Goal: Task Accomplishment & Management: Manage account settings

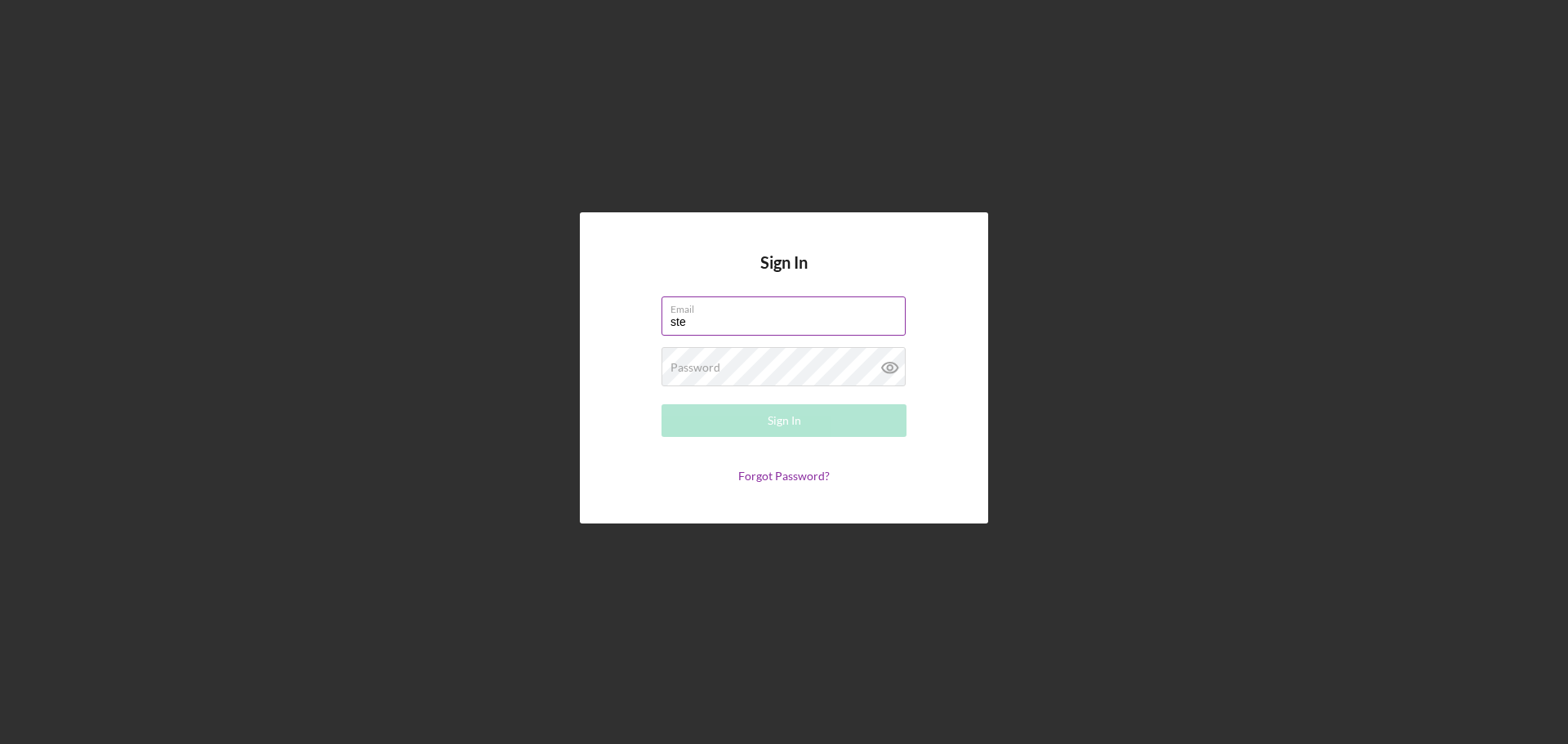
type input "[EMAIL_ADDRESS][DOMAIN_NAME]"
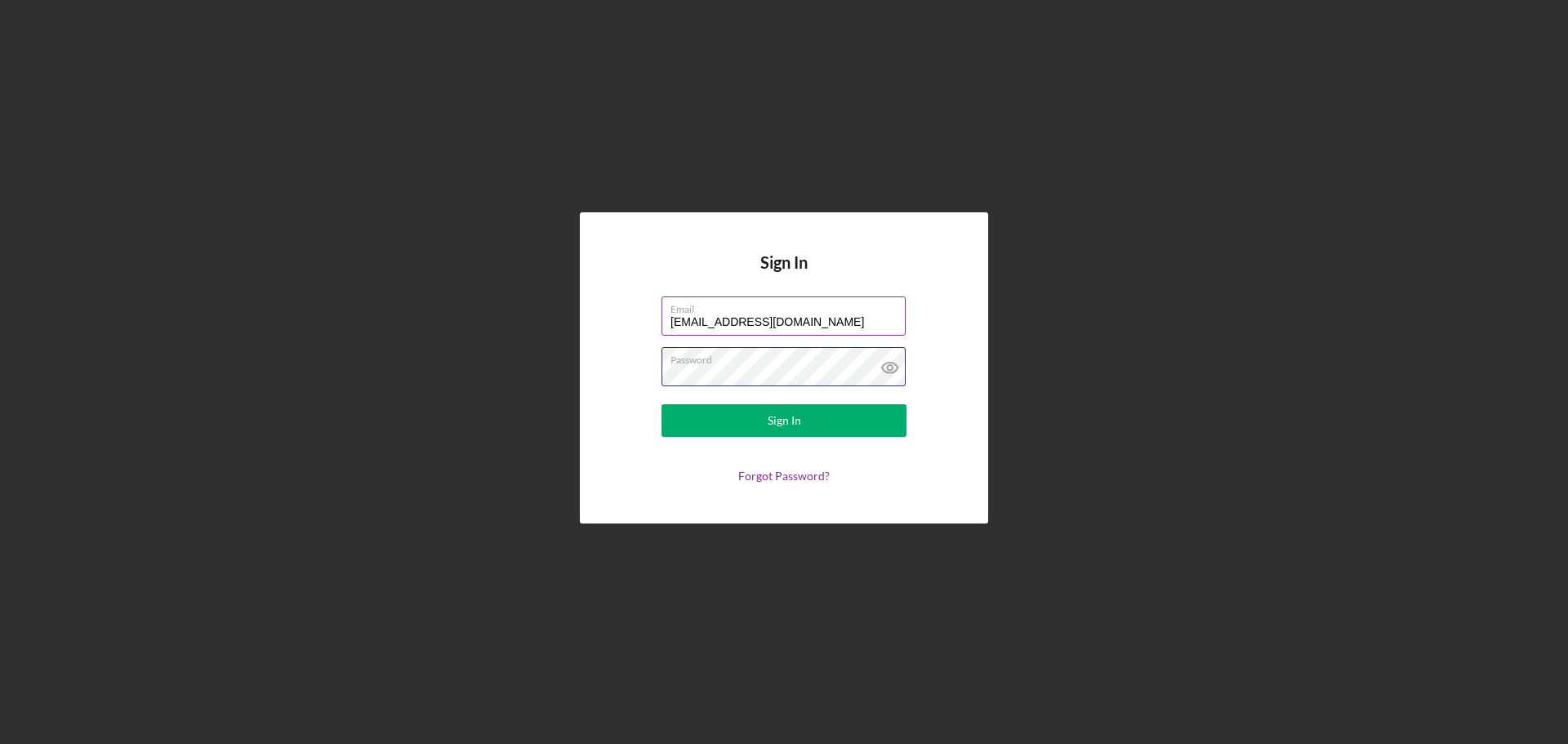
click at [661, 404] on button "Sign In" at bounding box center [783, 420] width 245 height 33
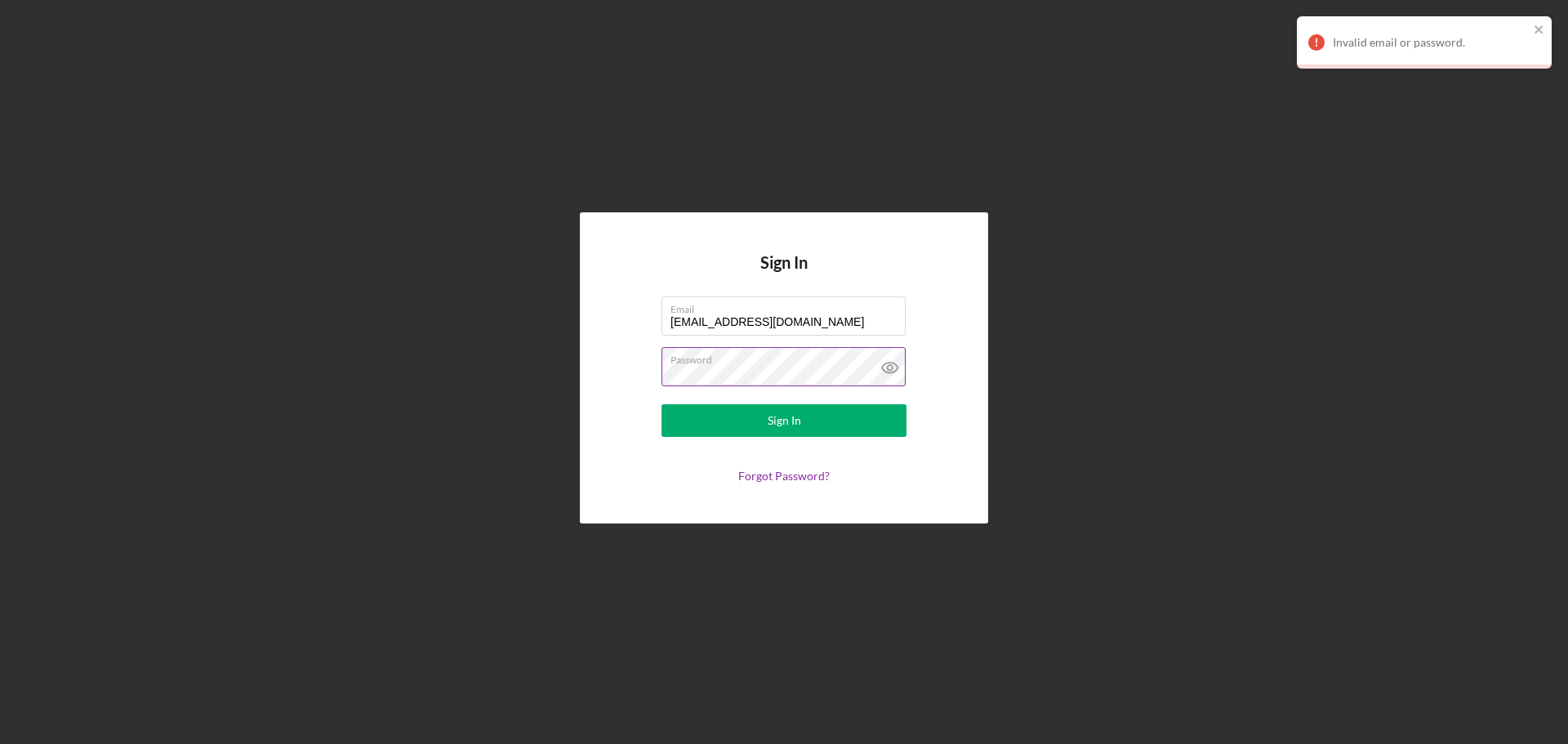
click at [892, 359] on icon at bounding box center [890, 367] width 41 height 41
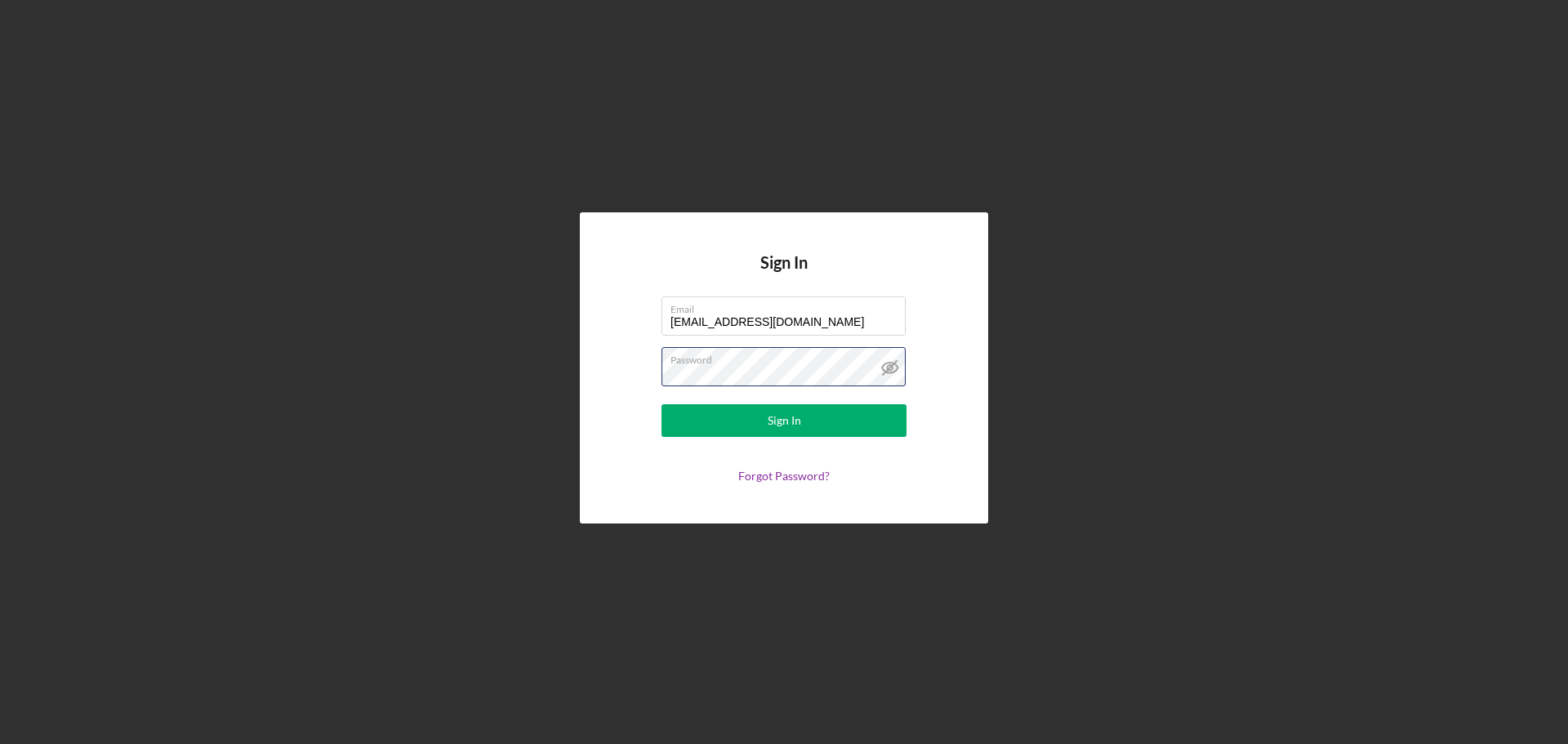
click at [655, 373] on form "Email [EMAIL_ADDRESS][DOMAIN_NAME] Password Sign In Forgot Password?" at bounding box center [784, 389] width 327 height 186
click at [661, 404] on button "Sign In" at bounding box center [783, 420] width 245 height 33
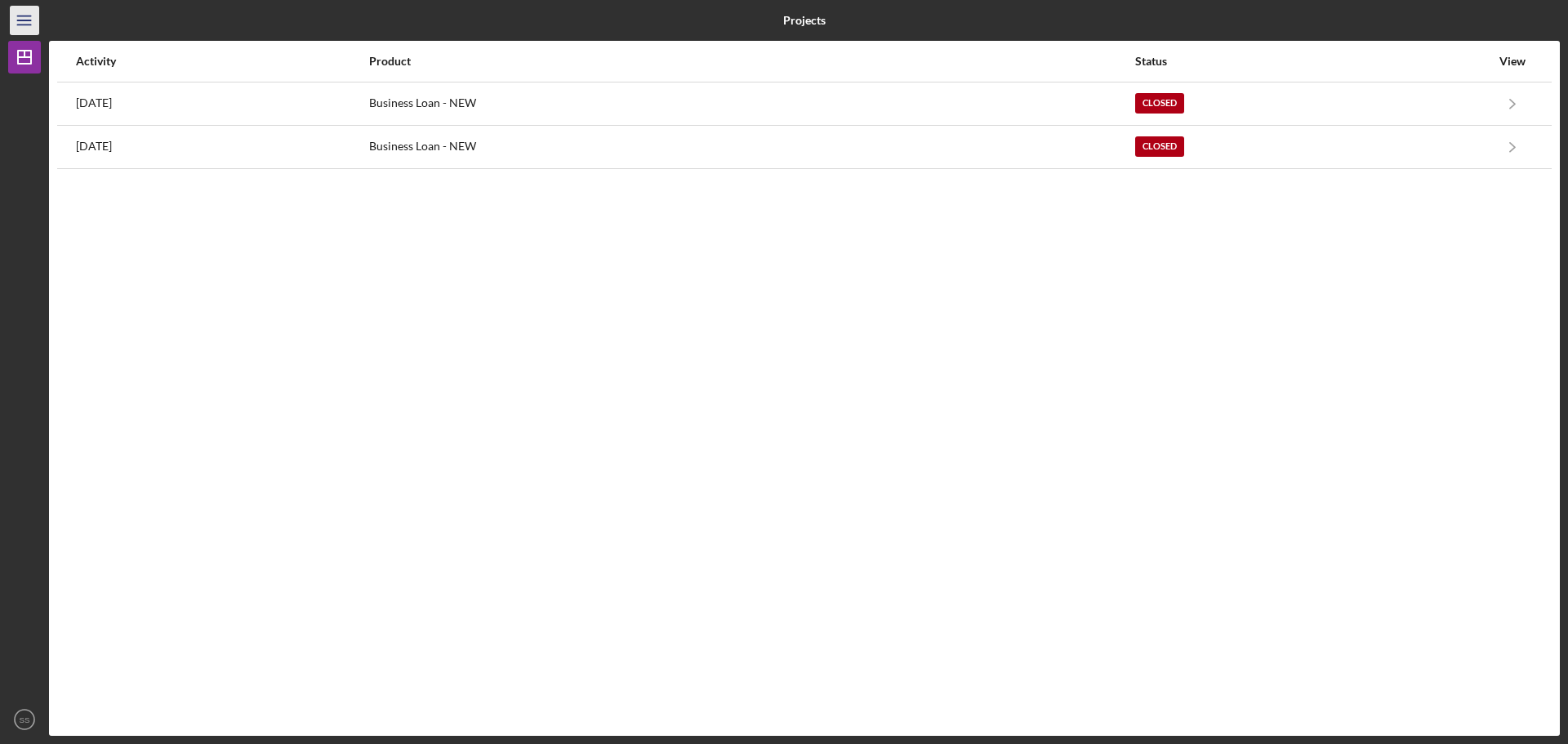
click at [22, 17] on icon "Icon/Menu" at bounding box center [25, 21] width 37 height 37
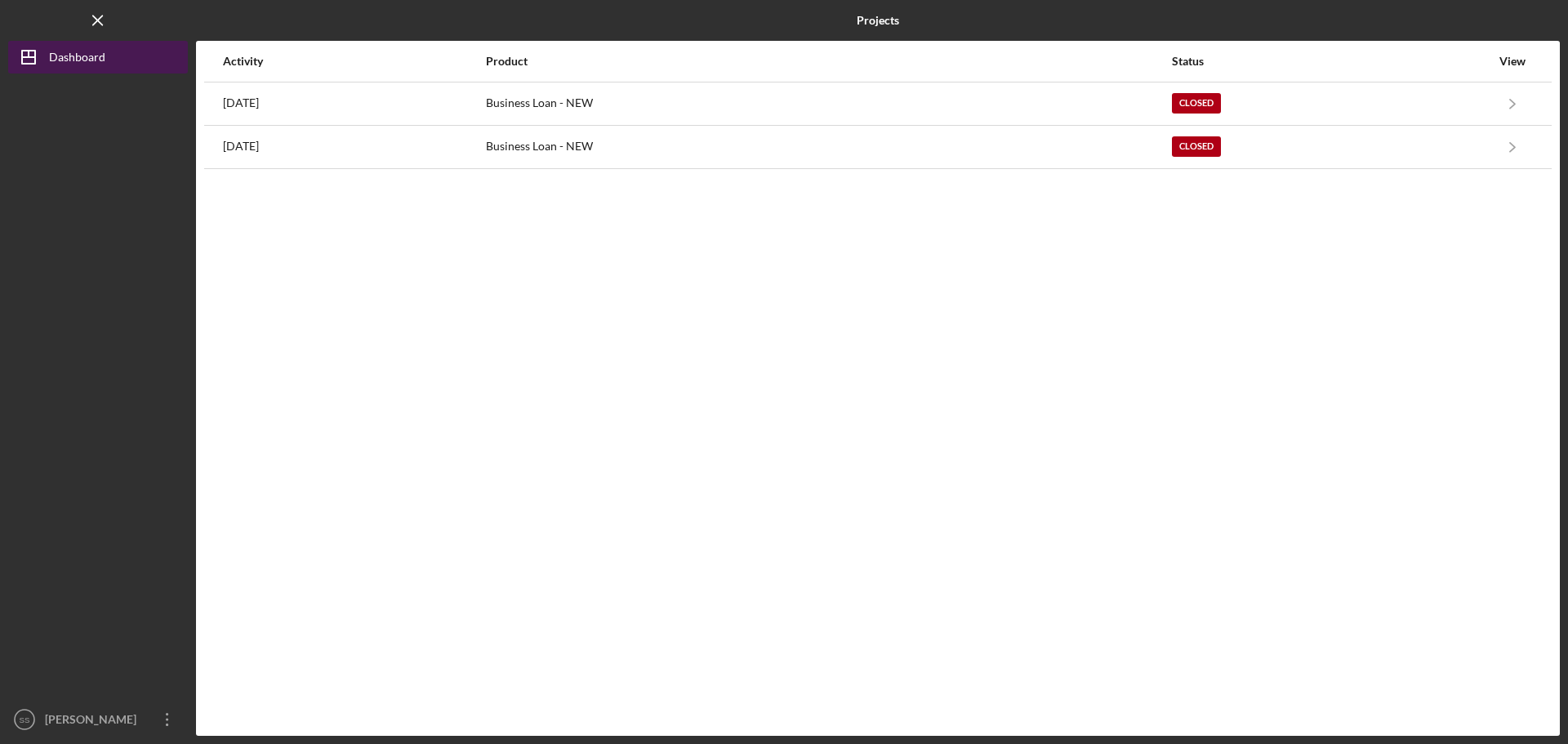
click at [19, 54] on icon "Icon/Dashboard" at bounding box center [28, 57] width 41 height 41
click at [59, 59] on div "Dashboard" at bounding box center [77, 59] width 57 height 37
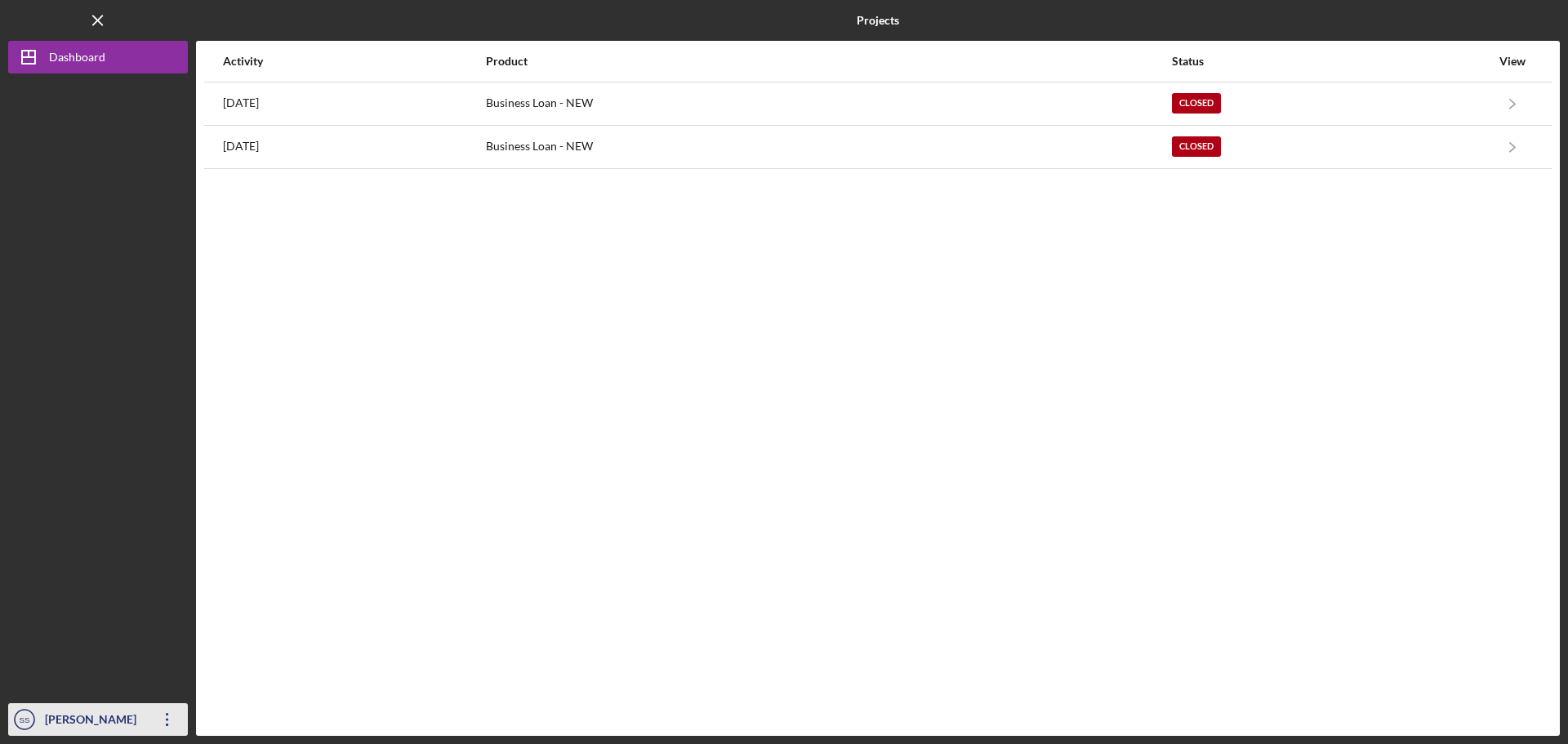
click at [169, 723] on icon "Icon/Overflow" at bounding box center [167, 719] width 41 height 41
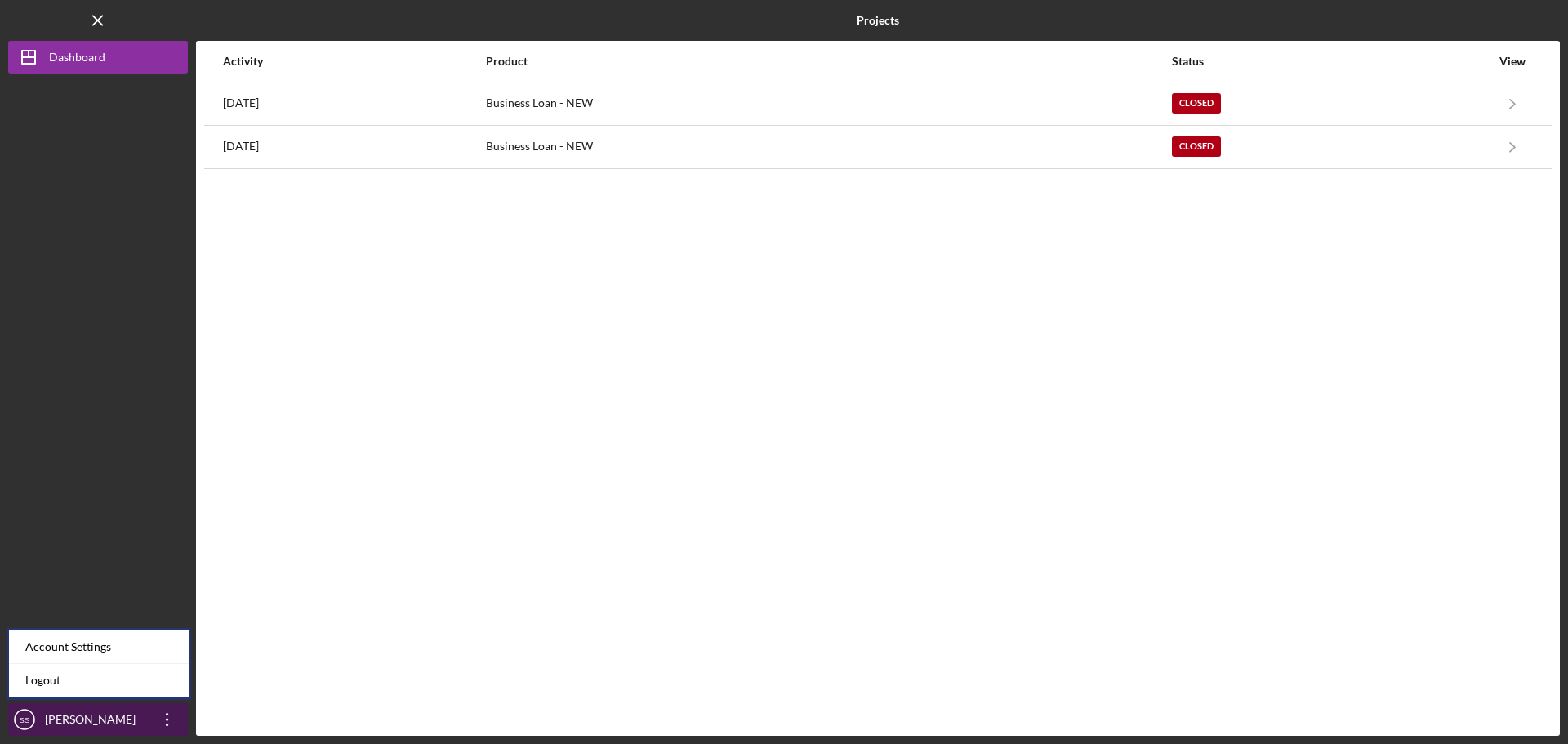
click at [172, 723] on icon "Icon/Overflow" at bounding box center [167, 719] width 41 height 41
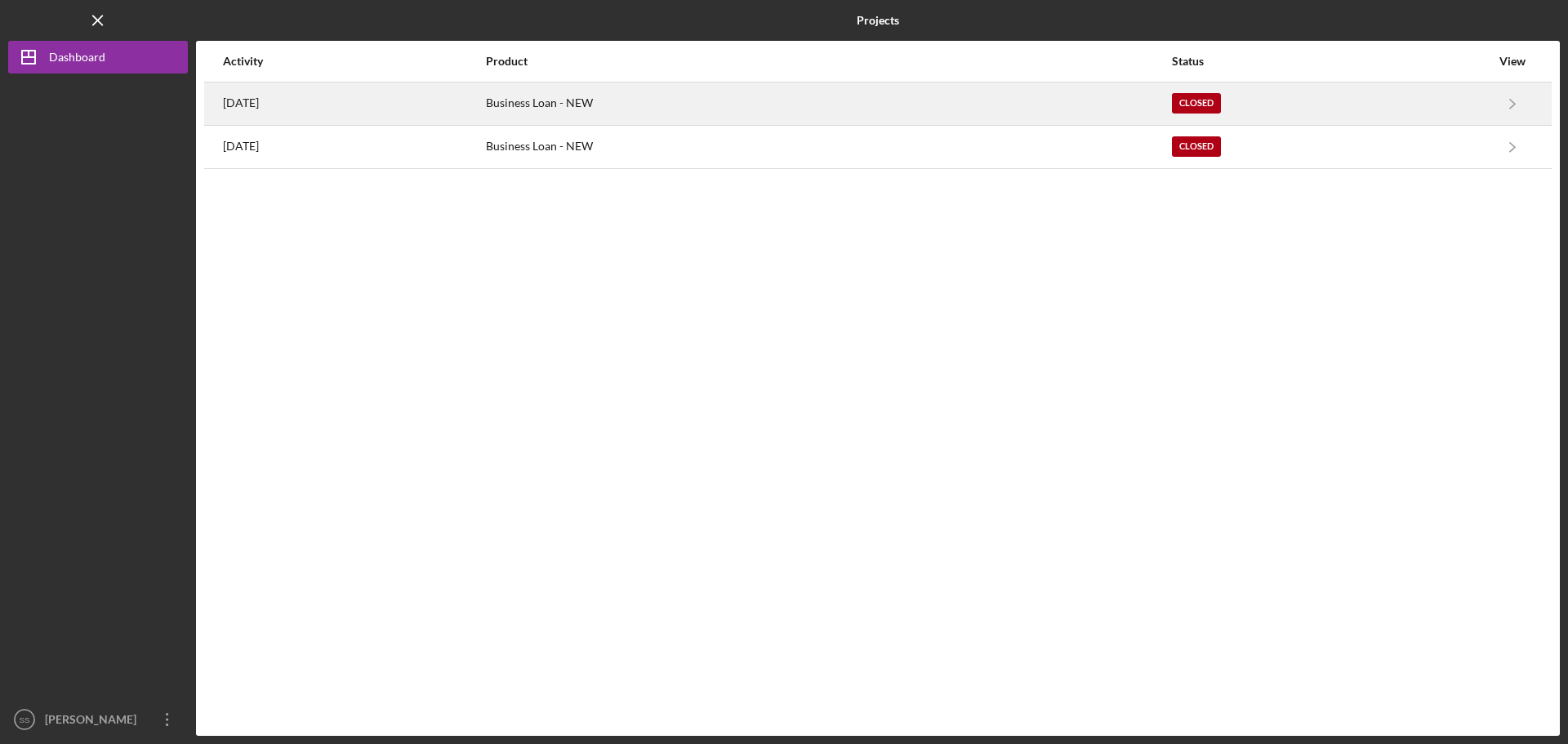
click at [259, 101] on time "[DATE]" at bounding box center [240, 102] width 36 height 13
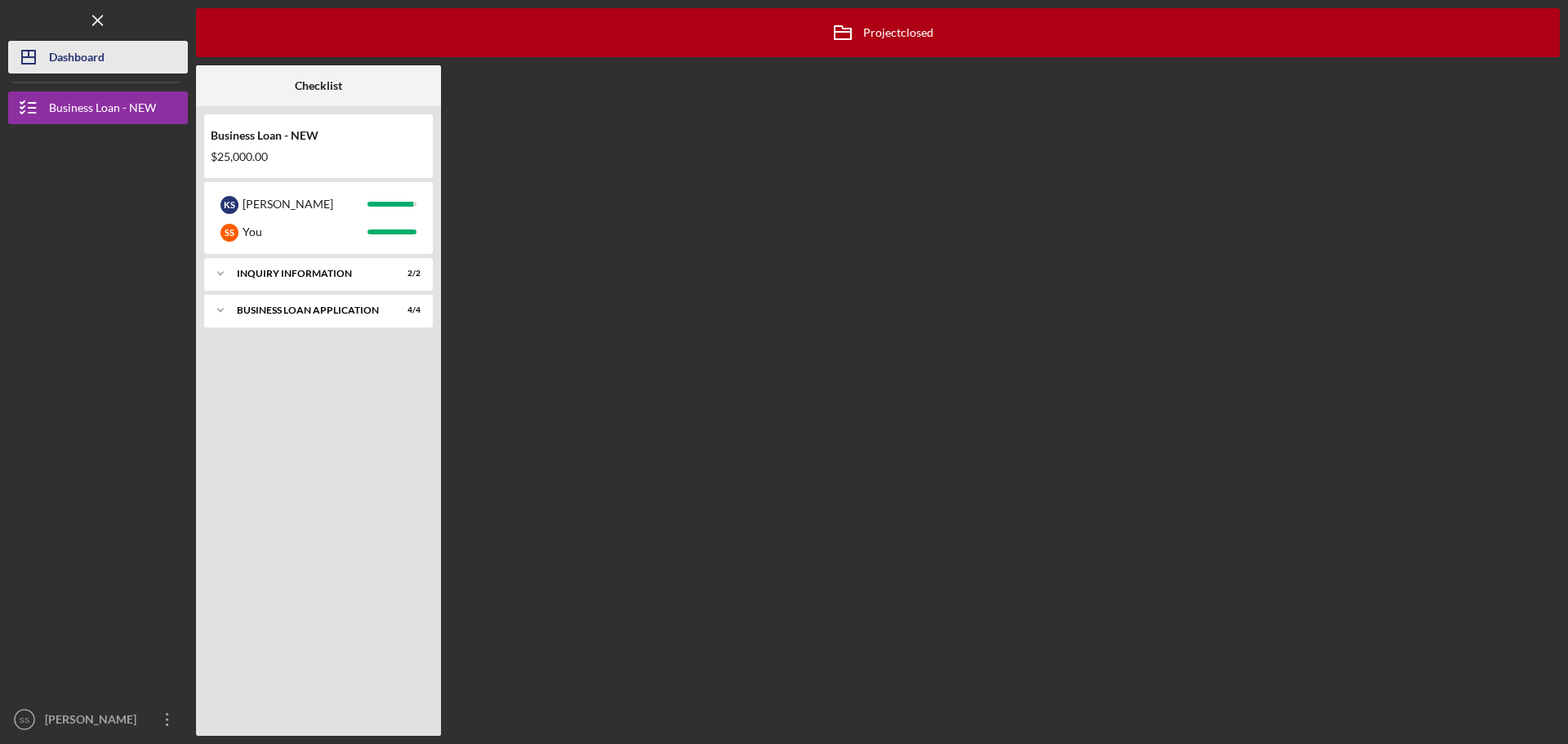
click at [72, 54] on div "Dashboard" at bounding box center [76, 59] width 56 height 37
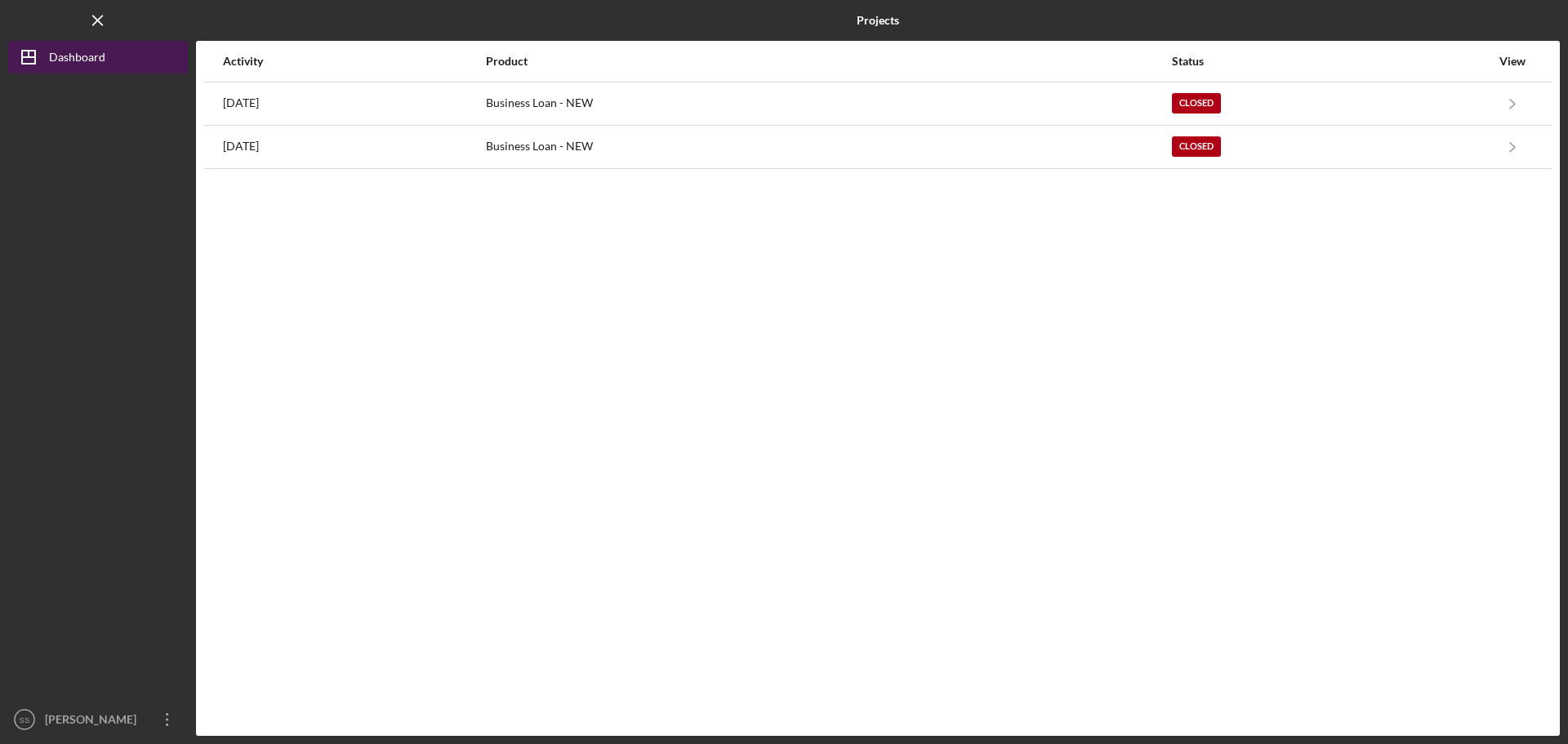
click at [72, 54] on div "Dashboard" at bounding box center [77, 59] width 57 height 37
click at [24, 52] on icon "Icon/Dashboard" at bounding box center [28, 57] width 41 height 41
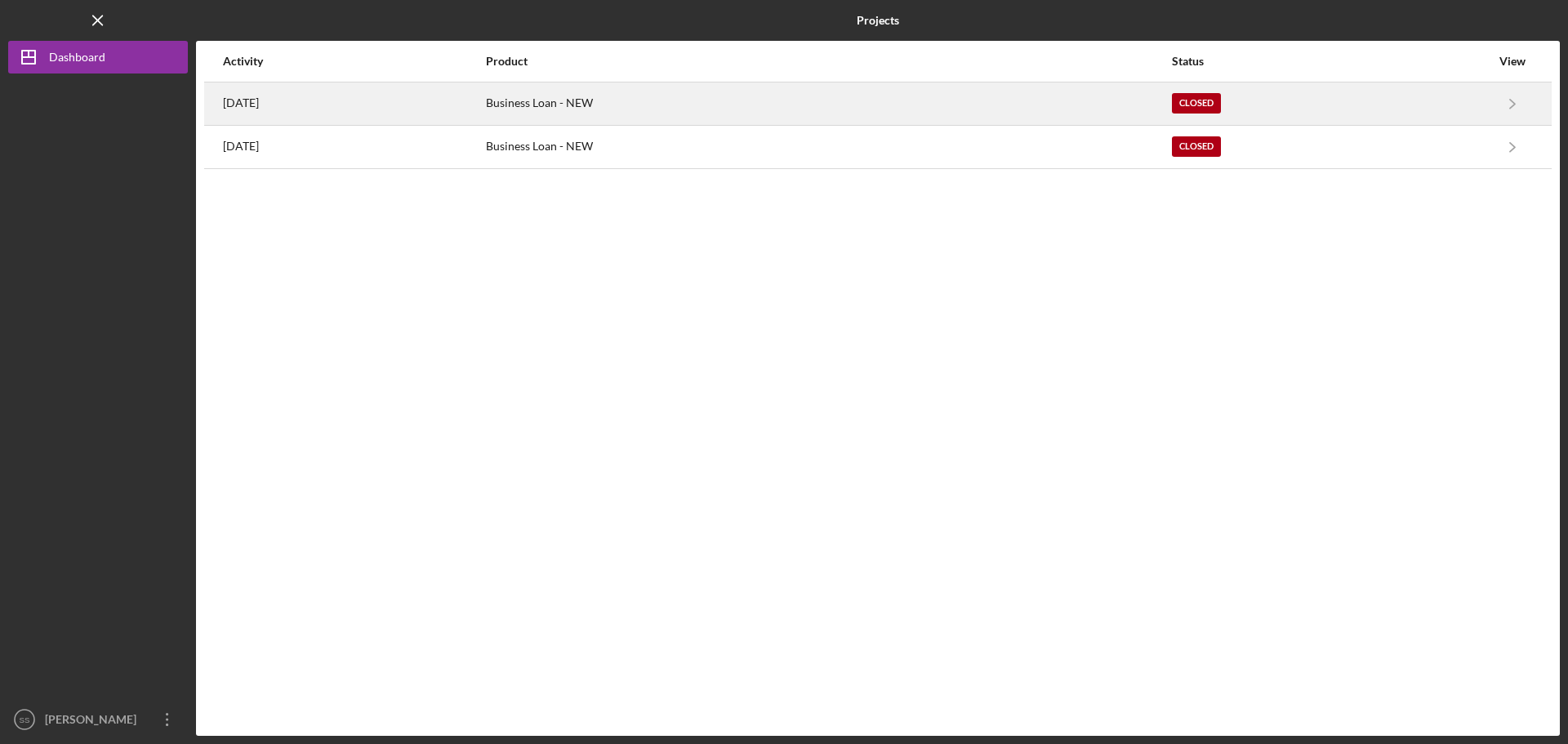
click at [259, 99] on time "[DATE]" at bounding box center [240, 102] width 36 height 13
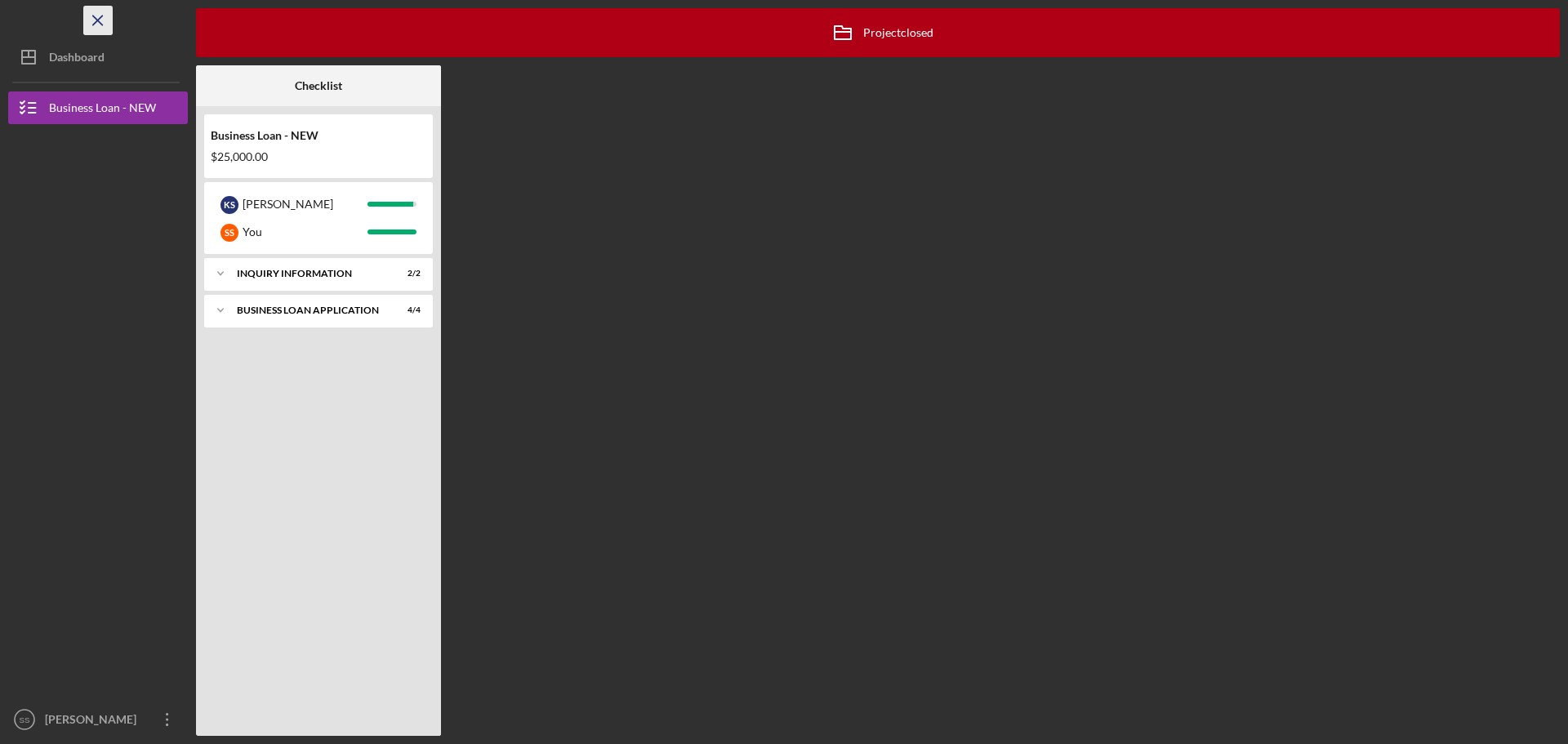
click at [97, 26] on icon "Icon/Menu Close" at bounding box center [99, 21] width 37 height 37
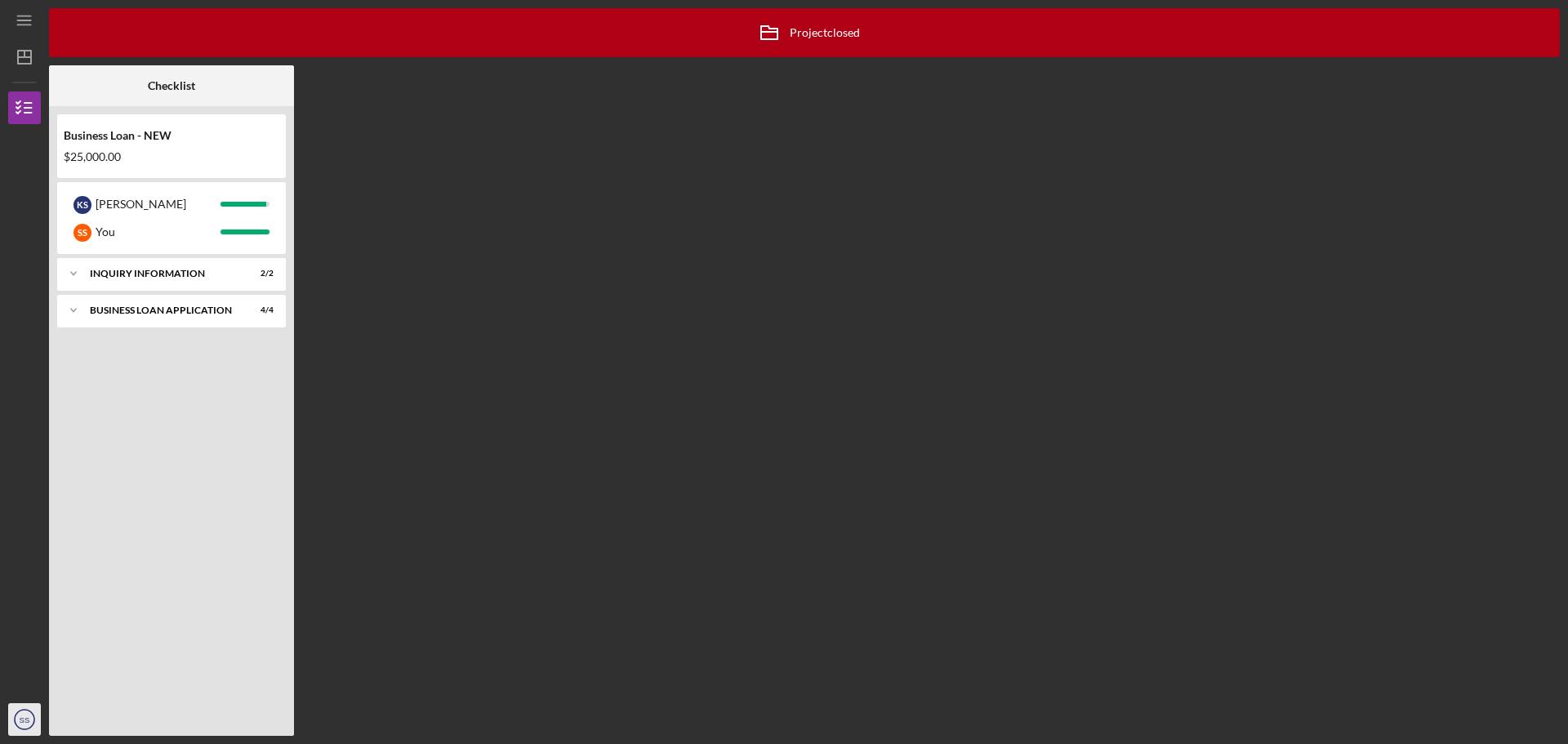
click at [22, 721] on text "SS" at bounding box center [25, 719] width 11 height 9
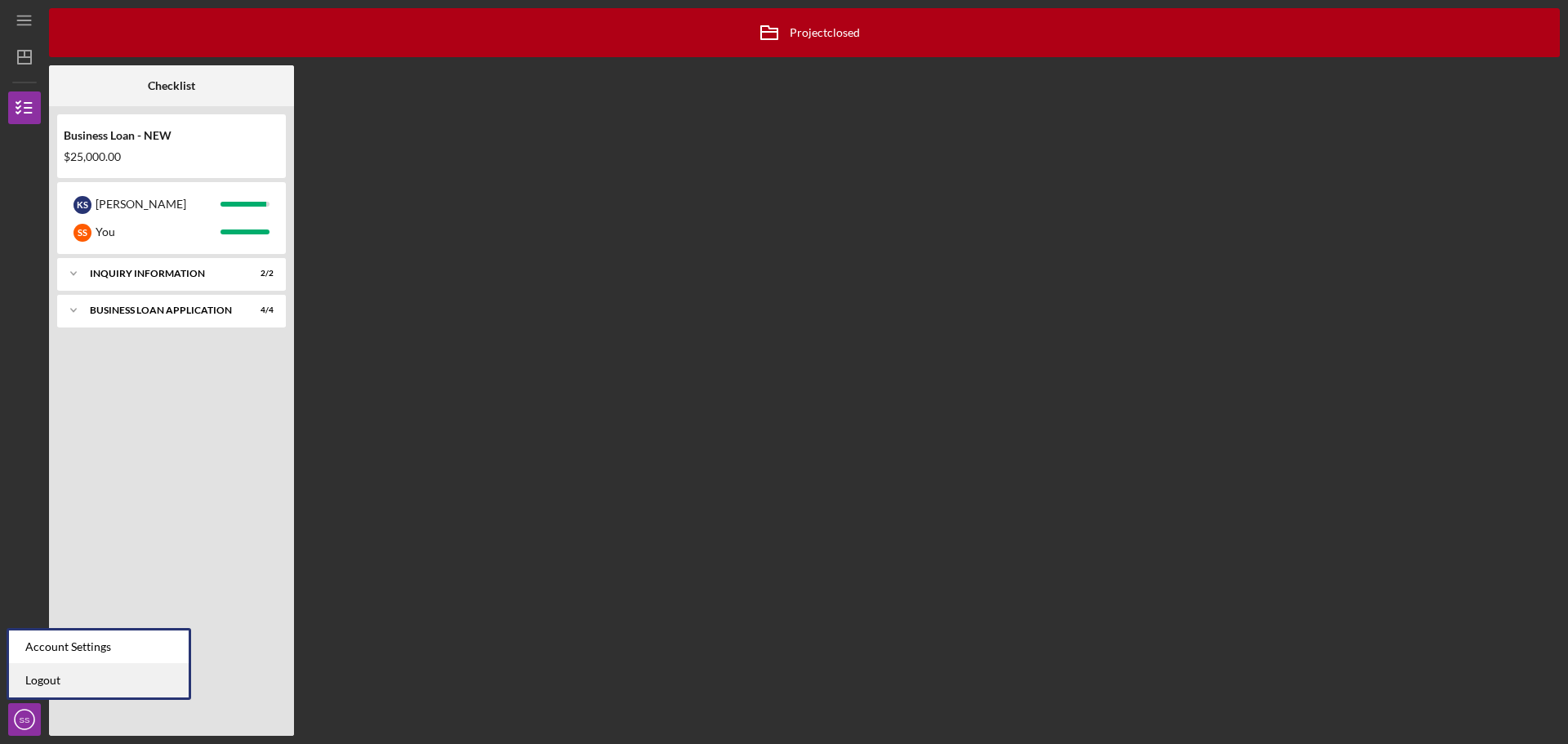
click at [49, 674] on link "Logout" at bounding box center [98, 680] width 179 height 34
